Goal: Navigation & Orientation: Understand site structure

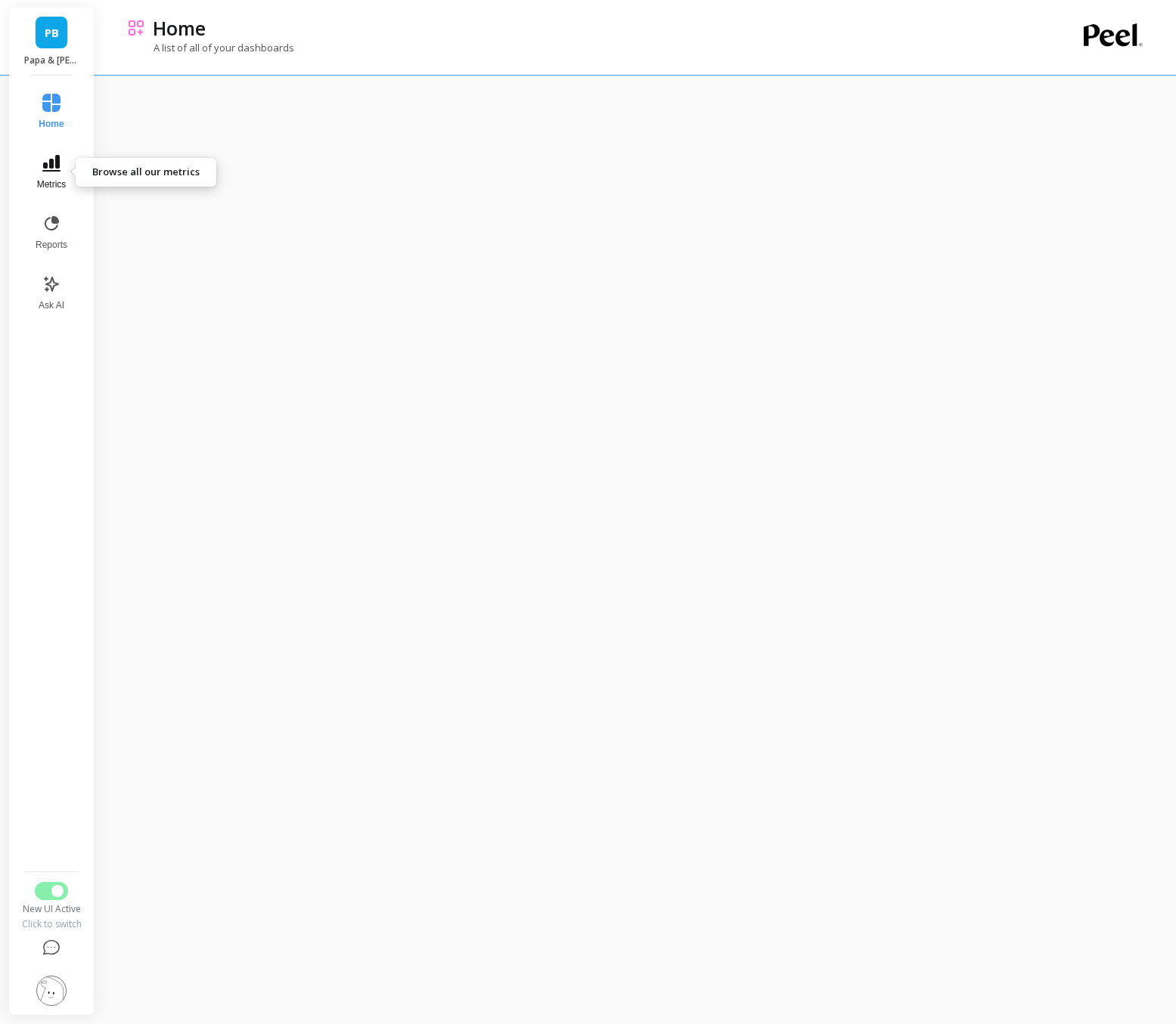
click at [58, 166] on icon at bounding box center [51, 163] width 18 height 17
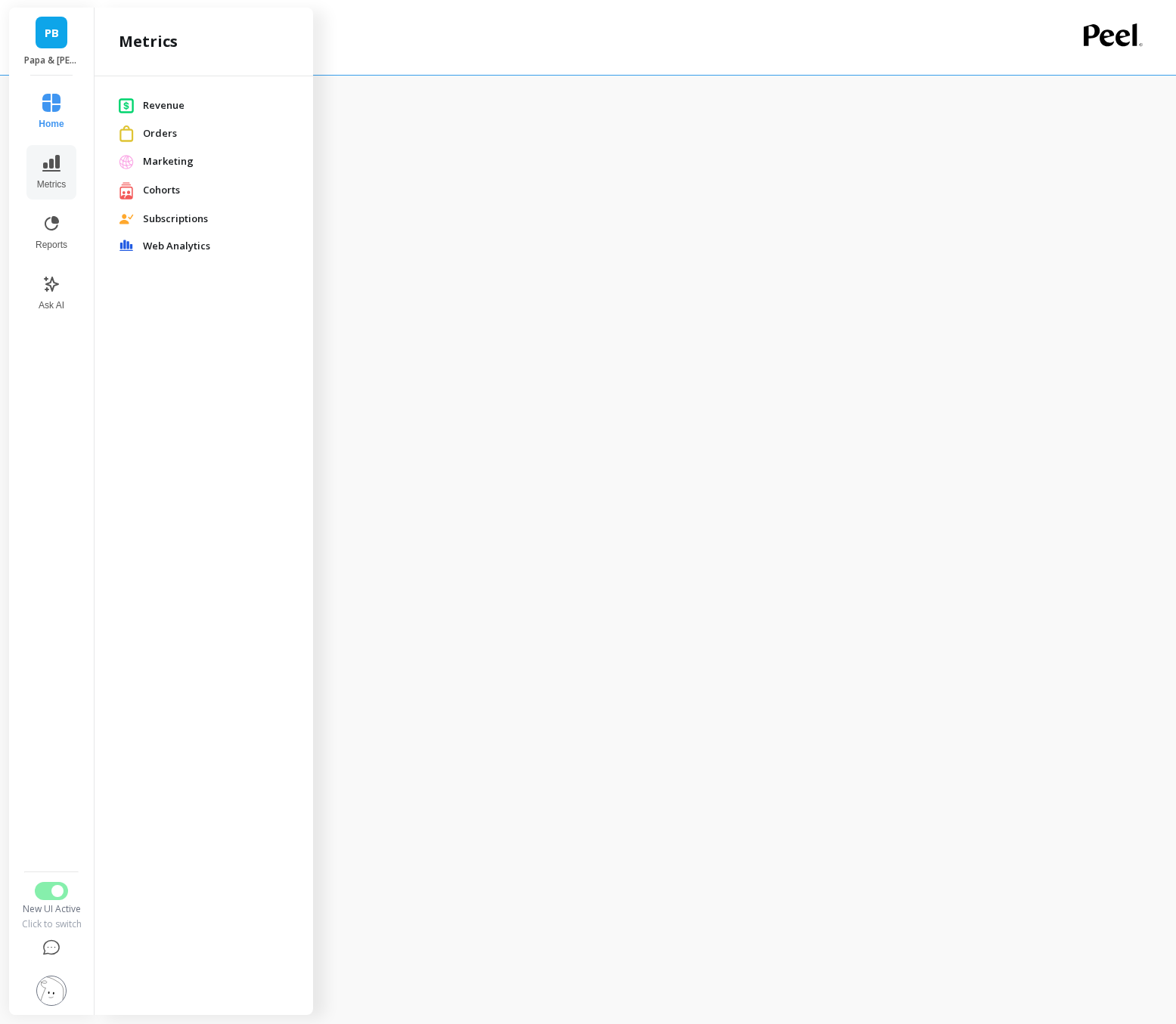
click at [180, 107] on span "Revenue" at bounding box center [215, 106] width 146 height 15
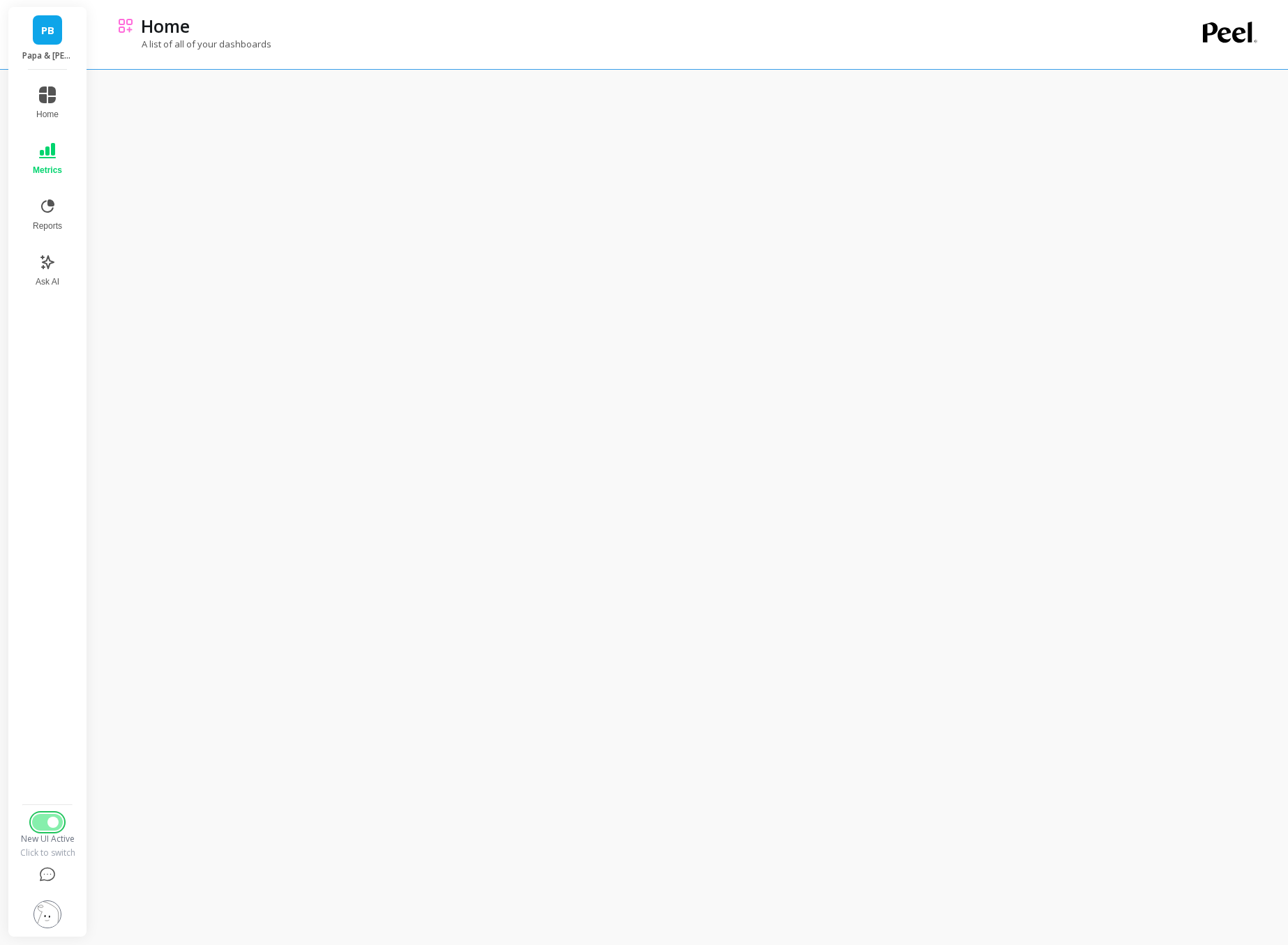
click at [33, 825] on button "Switch to Legacy UI" at bounding box center [47, 823] width 30 height 17
click at [43, 824] on button "Switch to Legacy UI" at bounding box center [47, 823] width 30 height 17
click at [49, 170] on span "Metrics" at bounding box center [47, 170] width 27 height 11
click at [62, 819] on button "Switch to Legacy UI" at bounding box center [47, 823] width 30 height 17
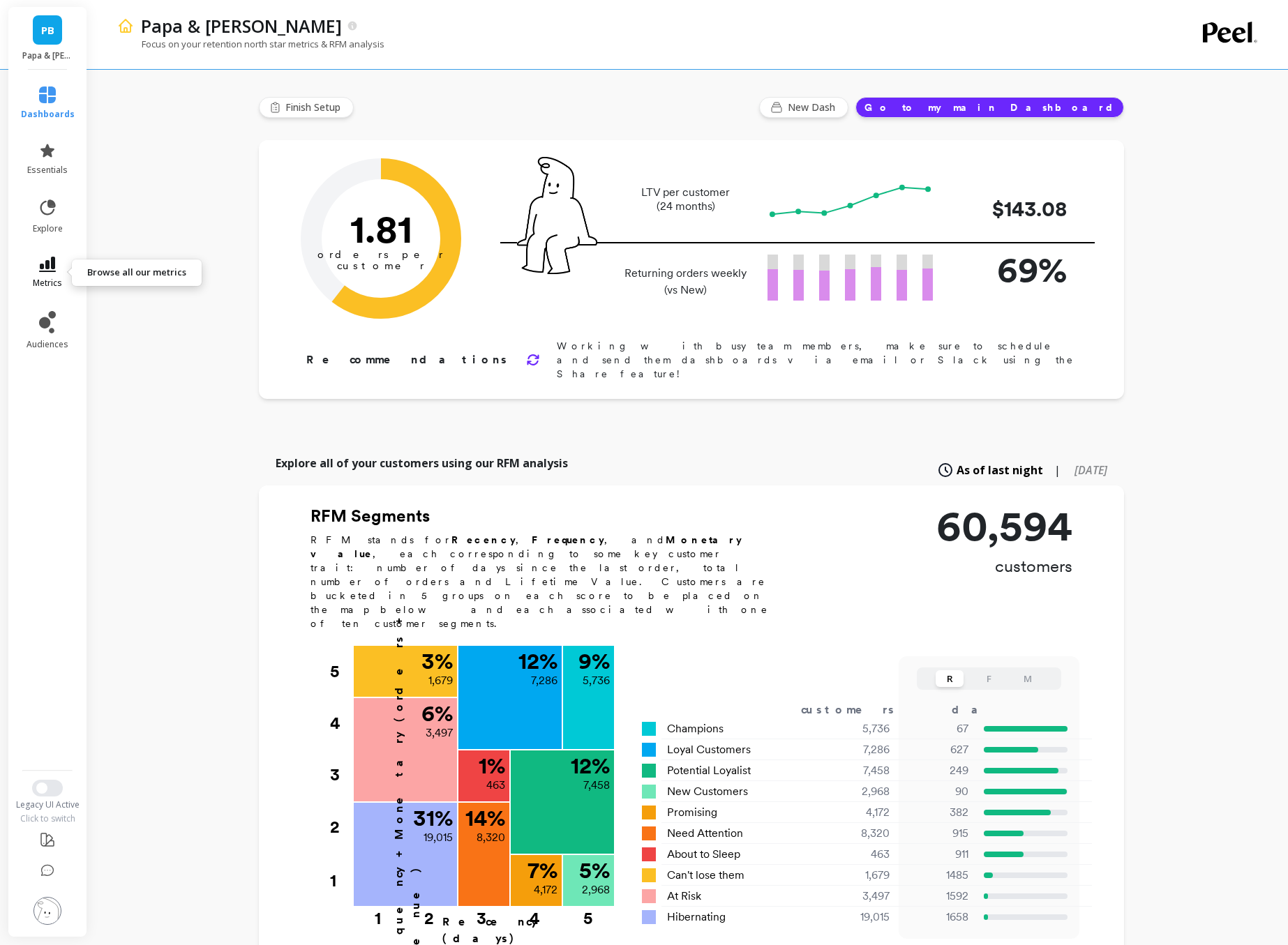
click at [52, 269] on icon at bounding box center [47, 265] width 17 height 16
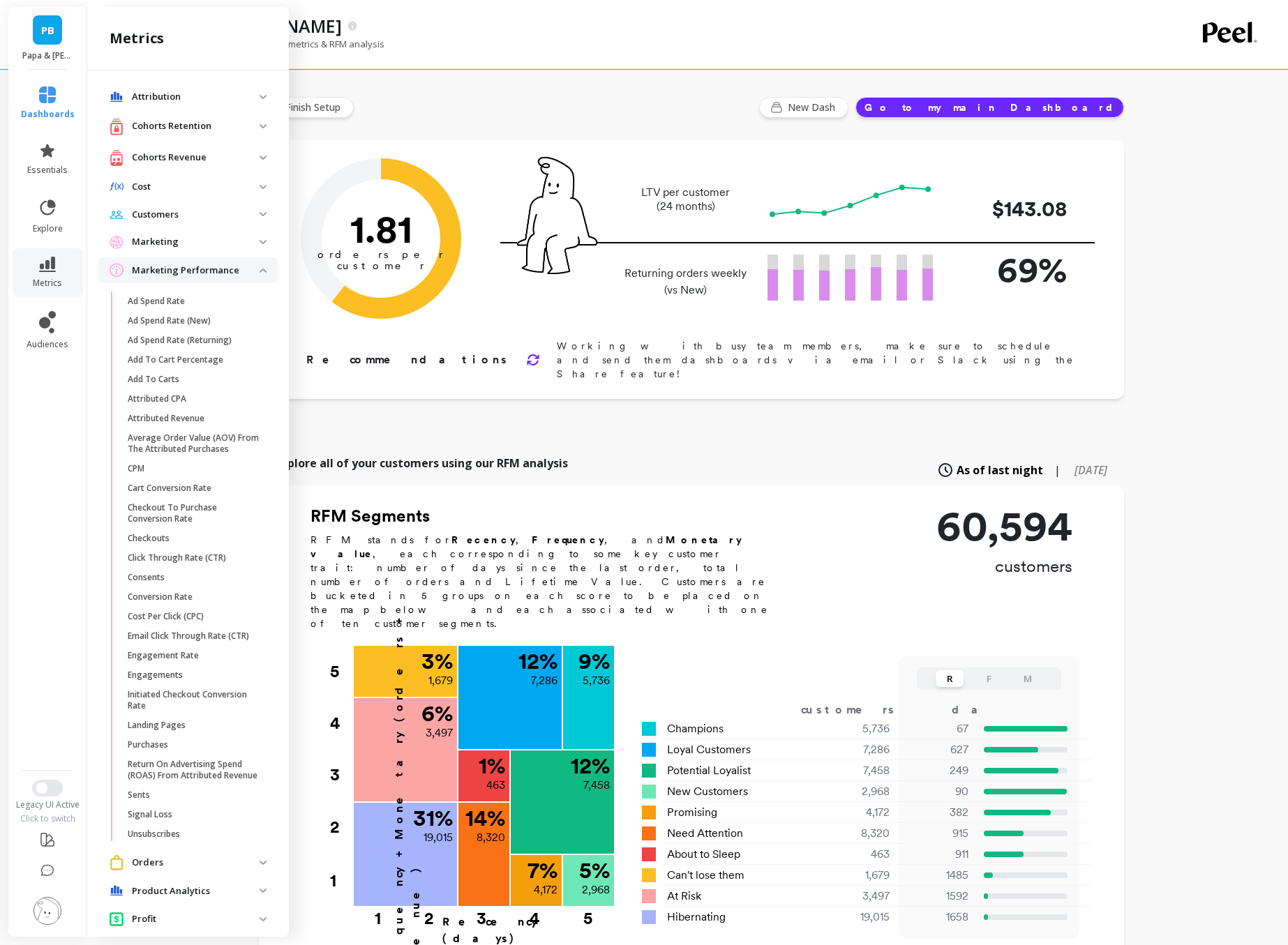
click at [185, 269] on p "Marketing Performance" at bounding box center [195, 271] width 127 height 14
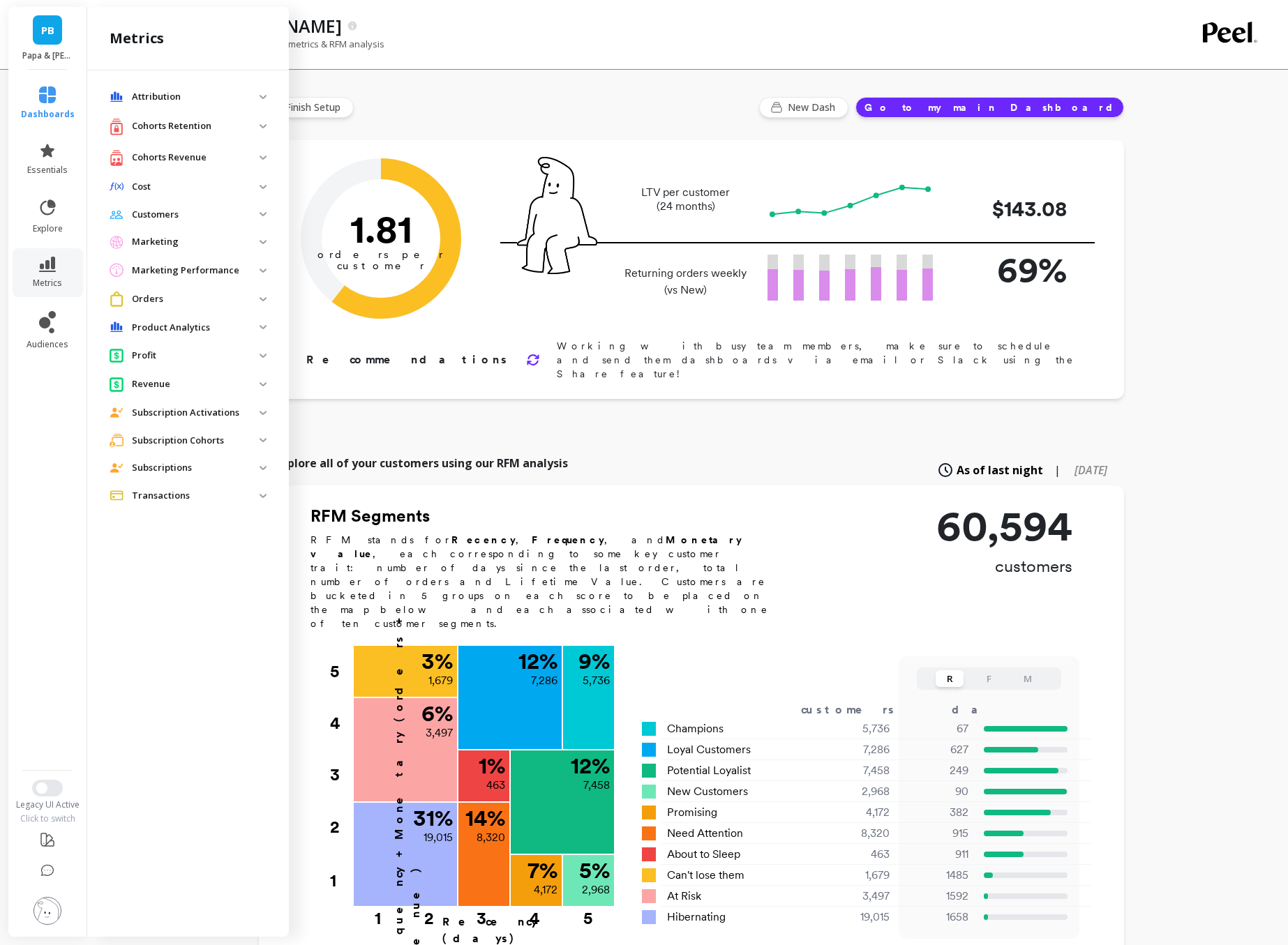
click at [168, 386] on p "Revenue" at bounding box center [195, 385] width 127 height 14
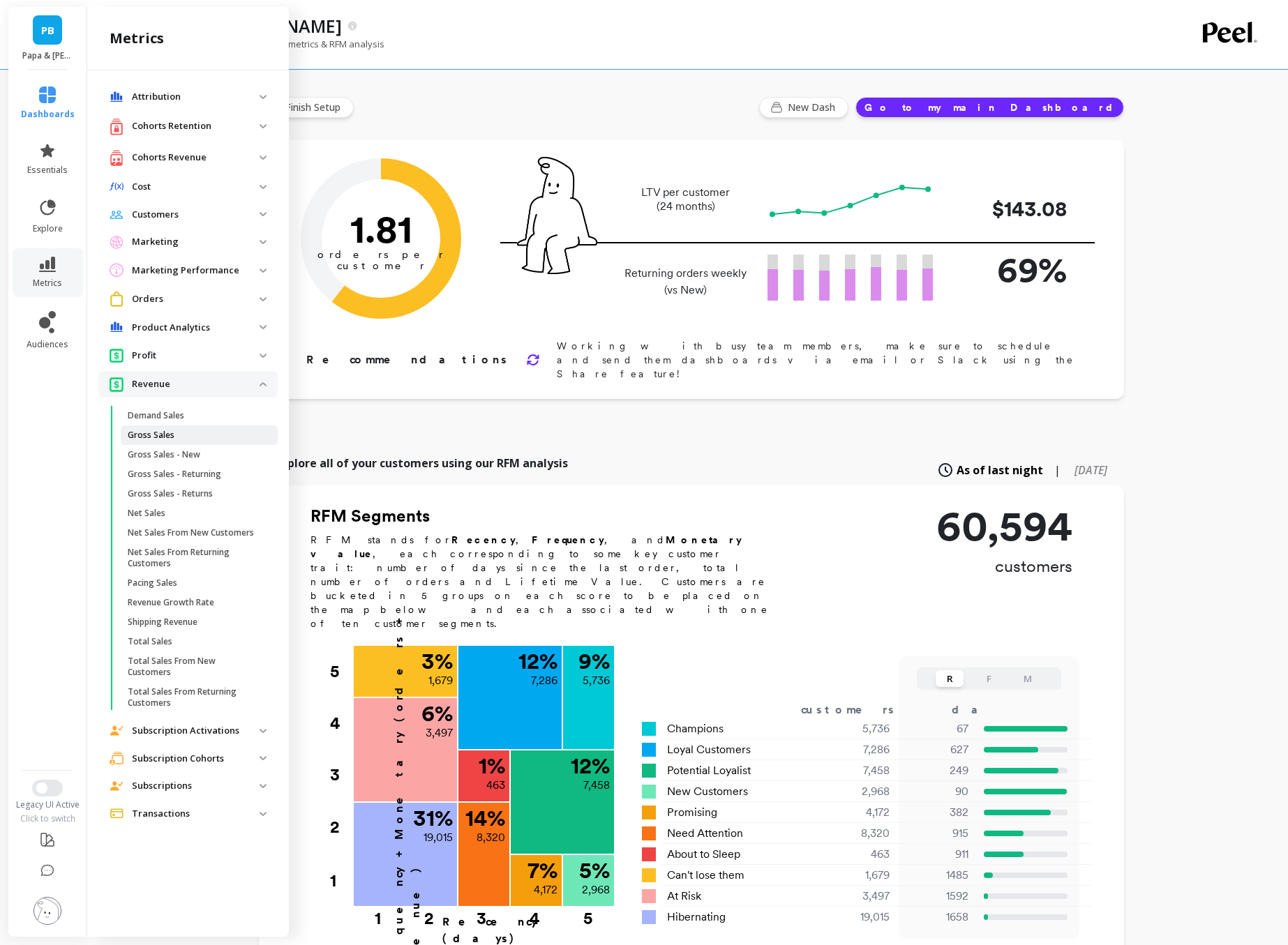
click at [173, 431] on p "Gross Sales" at bounding box center [151, 436] width 47 height 11
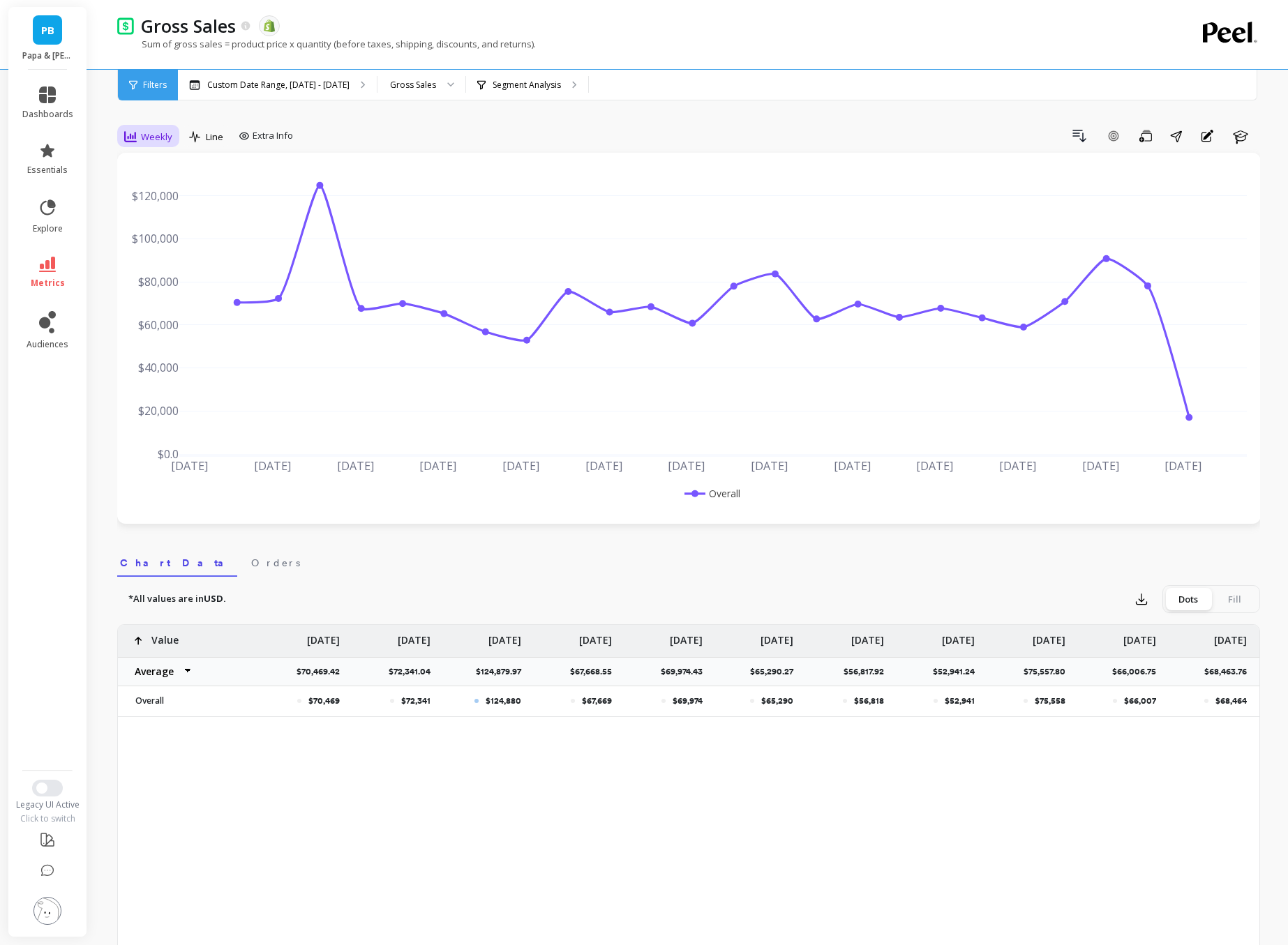
click at [167, 137] on span "Weekly" at bounding box center [156, 137] width 31 height 13
click at [163, 190] on div "Daily" at bounding box center [168, 195] width 79 height 13
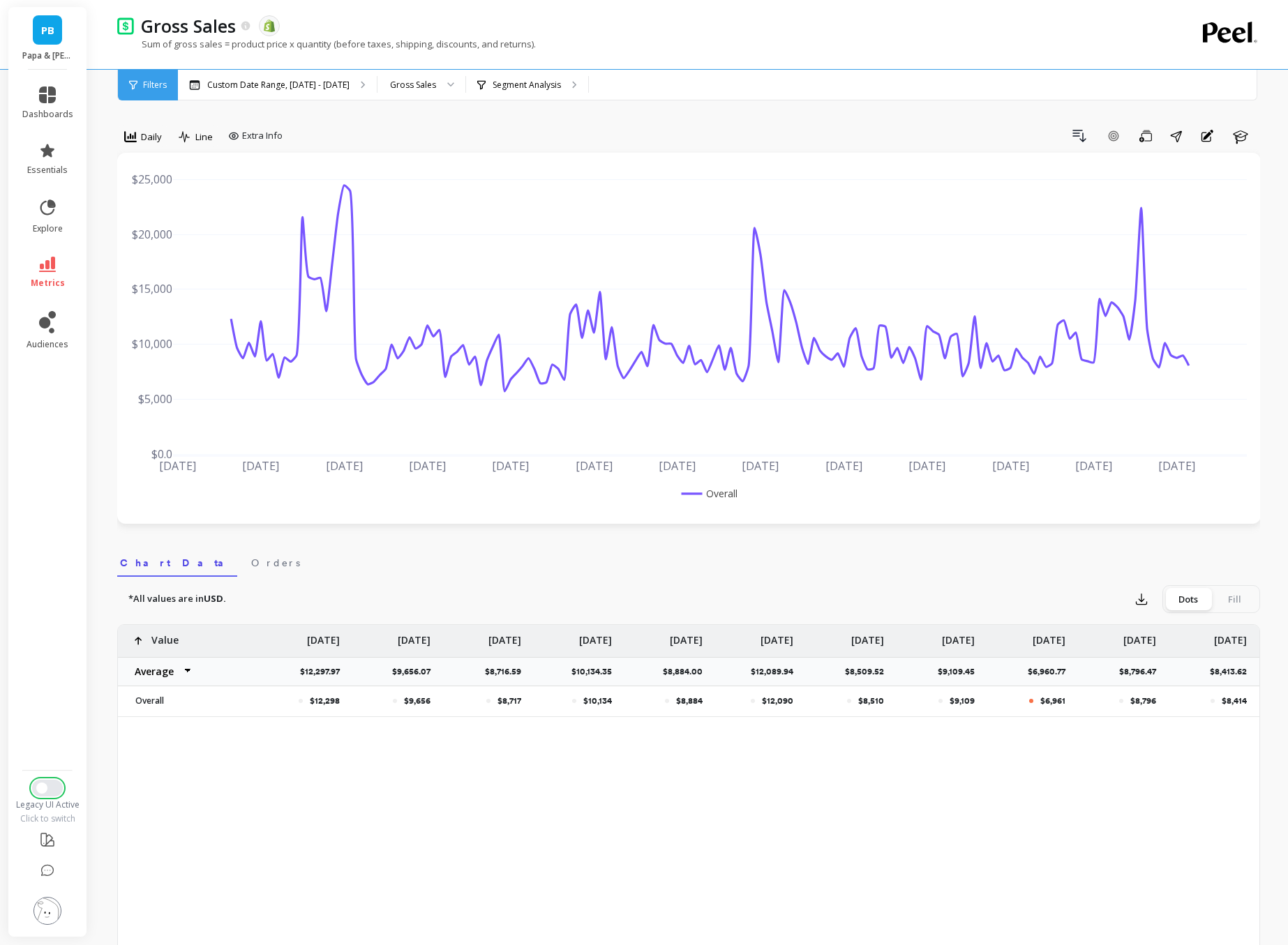
click at [45, 793] on button "Switch to New UI" at bounding box center [47, 789] width 30 height 17
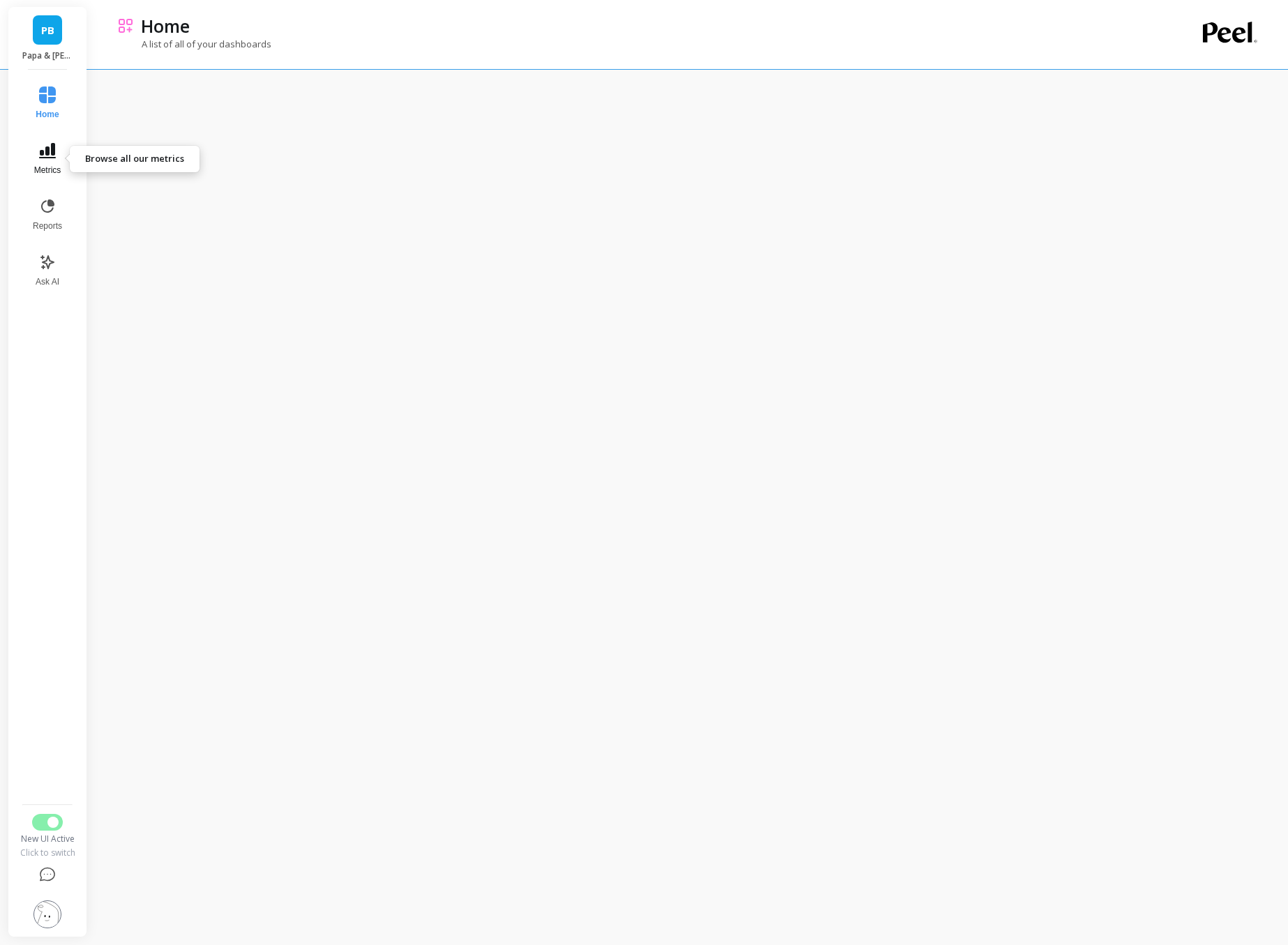
click at [47, 161] on button "Metrics" at bounding box center [47, 158] width 46 height 50
click at [174, 92] on span "Revenue" at bounding box center [199, 98] width 134 height 14
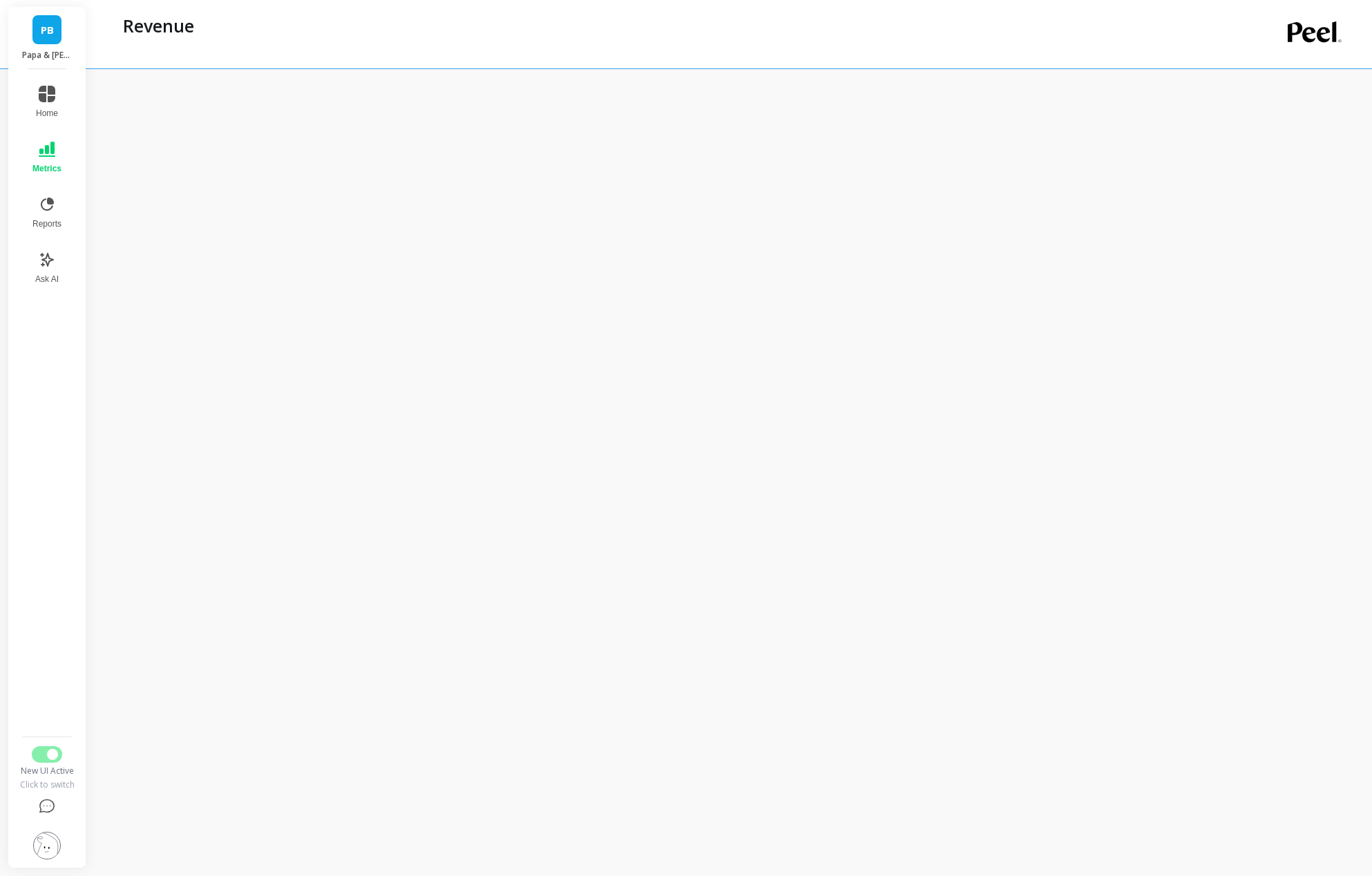
click at [572, 29] on div "Revenue" at bounding box center [674, 26] width 1115 height 24
click at [43, 89] on icon at bounding box center [47, 94] width 17 height 17
click at [388, 67] on div "Home A list of all of your dashboards" at bounding box center [674, 34] width 1115 height 69
click at [39, 163] on span "Metrics" at bounding box center [47, 169] width 27 height 11
click at [160, 102] on span "Revenue" at bounding box center [197, 97] width 133 height 14
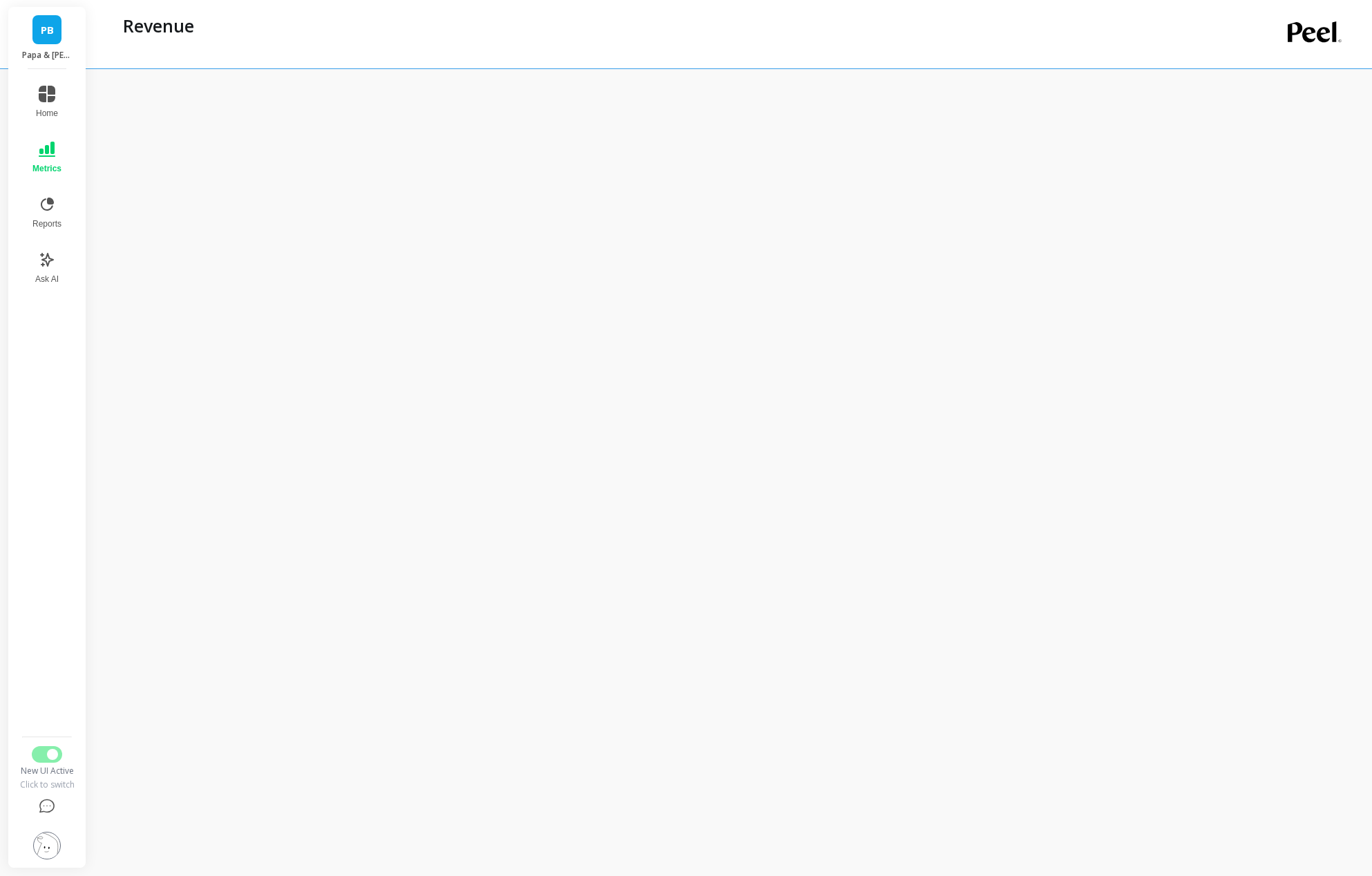
click at [32, 145] on button "Metrics" at bounding box center [47, 157] width 46 height 50
click at [162, 151] on span "Marketing" at bounding box center [197, 148] width 133 height 14
click at [45, 165] on span "Metrics" at bounding box center [46, 169] width 29 height 11
click at [160, 171] on span "Cohorts" at bounding box center [197, 174] width 133 height 14
click at [57, 152] on button "Metrics" at bounding box center [47, 157] width 46 height 50
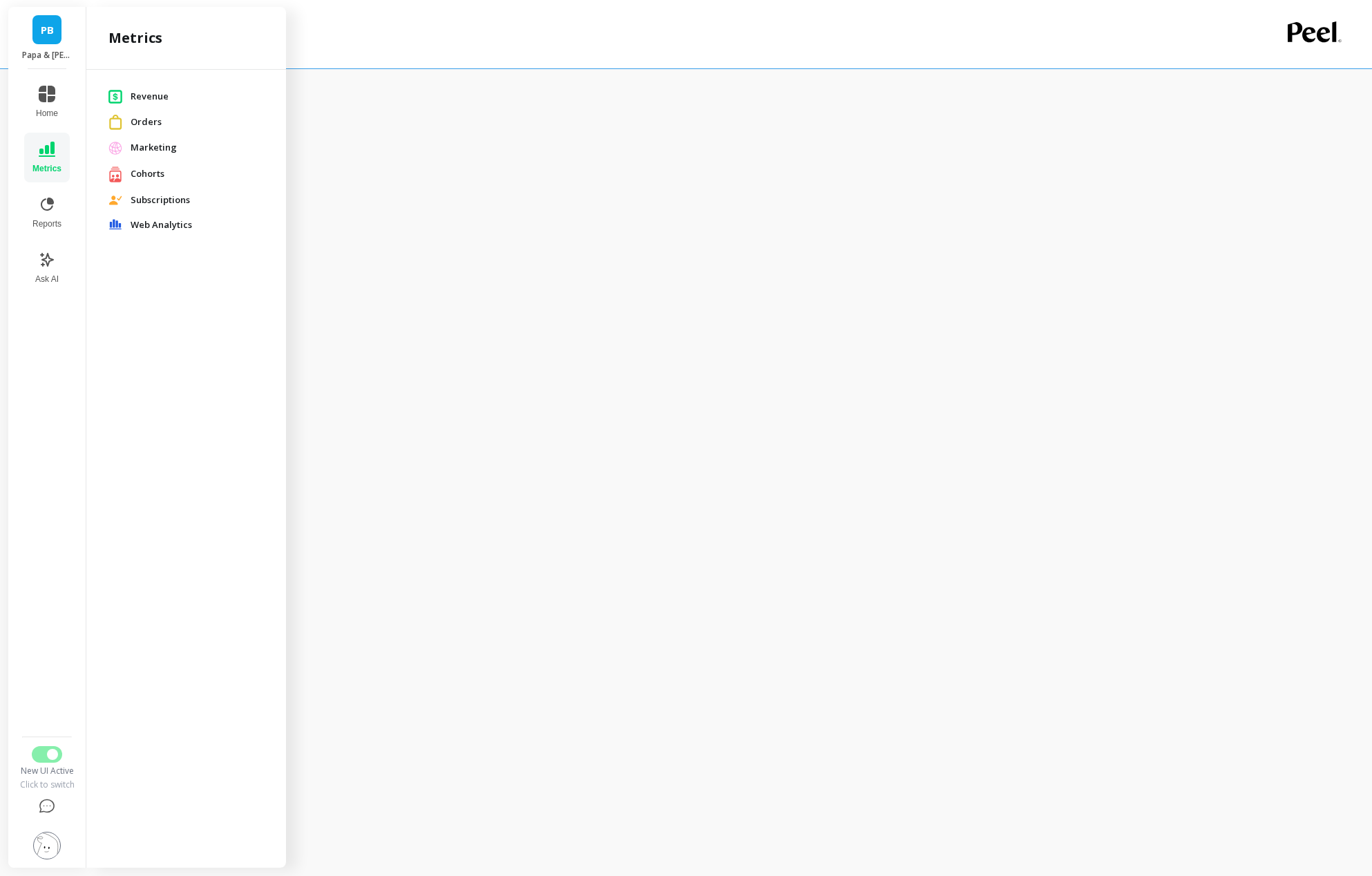
click at [185, 197] on span "Subscriptions" at bounding box center [197, 200] width 133 height 14
click at [51, 221] on span "Reports" at bounding box center [46, 224] width 29 height 11
click at [43, 263] on icon at bounding box center [47, 260] width 13 height 13
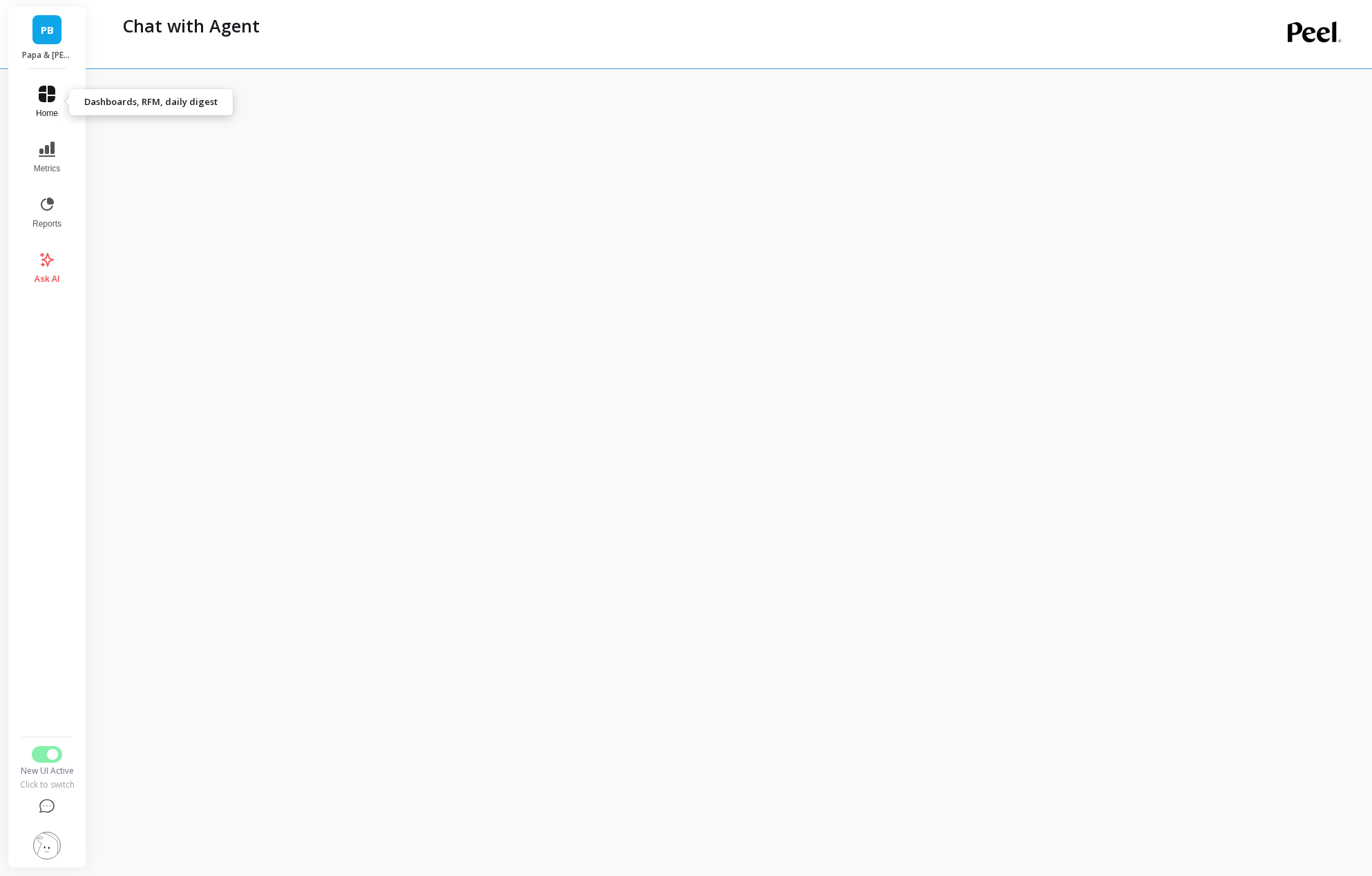
click at [42, 88] on icon at bounding box center [47, 94] width 17 height 17
